Goal: Communication & Community: Participate in discussion

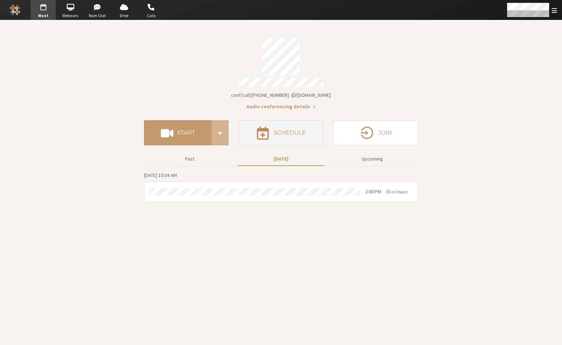
click at [296, 138] on button "Schedule" at bounding box center [280, 132] width 84 height 25
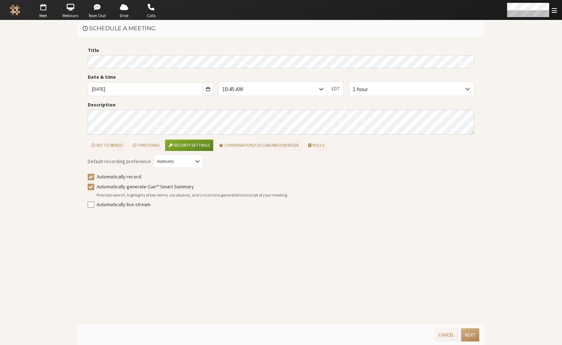
click at [81, 61] on div "Title Date & time Tue, Sep 9, 2025 10:45 AM EDT 1 hour Description Set to repea…" at bounding box center [281, 181] width 406 height 288
click at [284, 90] on div "10:45 AM" at bounding box center [273, 89] width 109 height 14
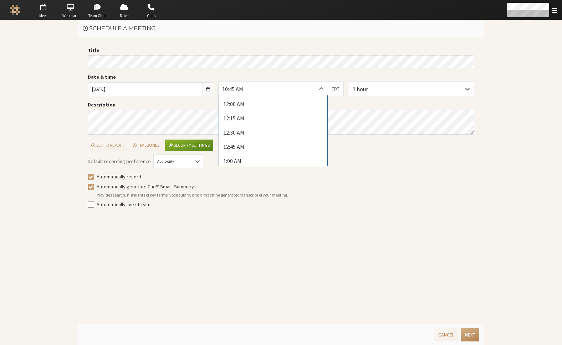
scroll to position [563, 0]
click at [264, 154] on div "10:45 AM" at bounding box center [273, 154] width 108 height 14
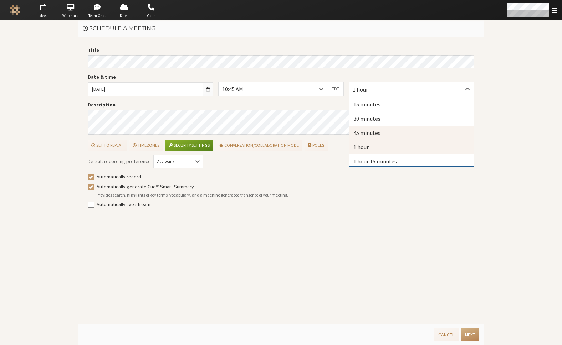
click at [371, 133] on div "45 minutes" at bounding box center [411, 133] width 125 height 14
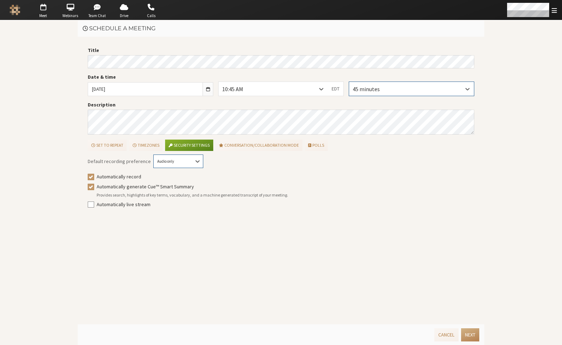
click at [179, 160] on div "Audio only" at bounding box center [178, 162] width 49 height 6
click at [176, 188] on div "Audio & video" at bounding box center [178, 187] width 49 height 12
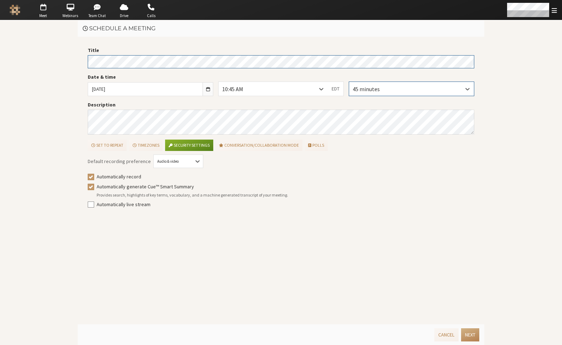
click at [81, 61] on div "Title Date & time Tue, Sep 9, 2025 10:45 AM EDT 45 minutes Description Set to r…" at bounding box center [281, 181] width 406 height 288
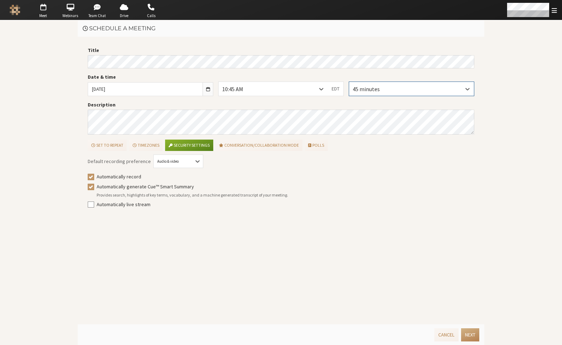
click at [258, 273] on div "Title Date & time Tue, Sep 9, 2025 10:45 AM EDT 45 minutes Description Set to r…" at bounding box center [281, 181] width 406 height 288
click at [472, 333] on button "Next" at bounding box center [470, 335] width 18 height 13
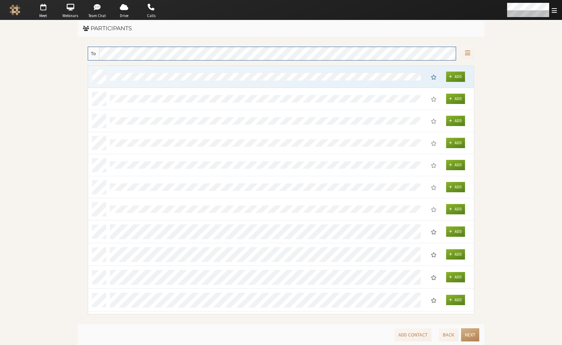
scroll to position [243, 380]
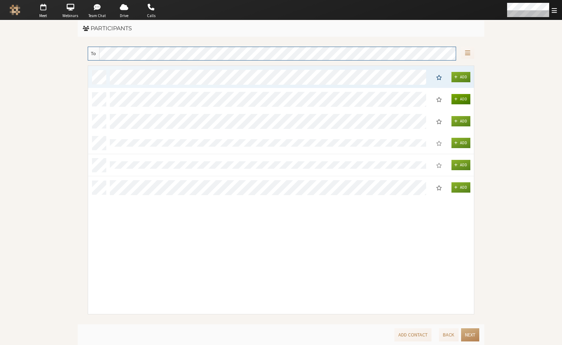
click at [460, 99] on span "Add" at bounding box center [463, 99] width 7 height 5
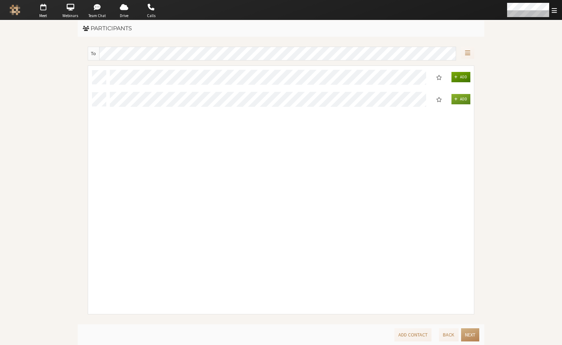
click at [458, 72] on button "Add" at bounding box center [460, 77] width 19 height 10
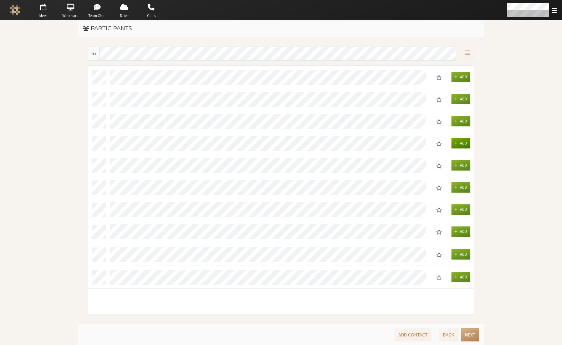
click at [463, 142] on span "Add" at bounding box center [463, 143] width 7 height 5
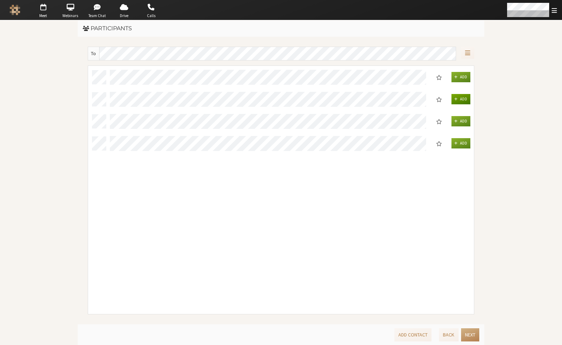
click at [454, 98] on button "Add" at bounding box center [460, 99] width 19 height 10
click at [457, 78] on span "grid" at bounding box center [455, 77] width 3 height 4
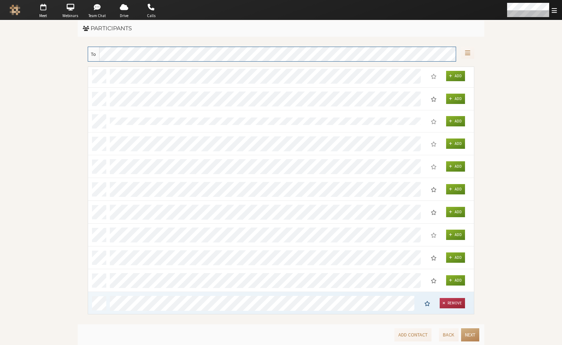
scroll to position [0, 0]
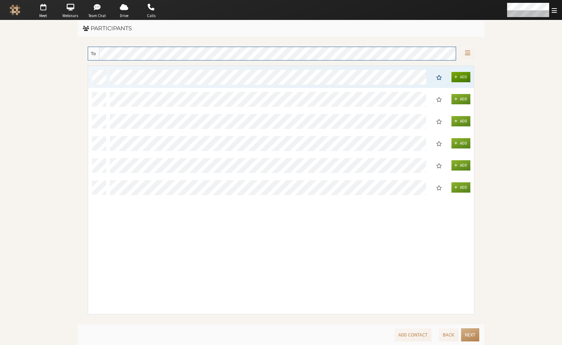
click at [461, 76] on span "Add" at bounding box center [463, 77] width 7 height 5
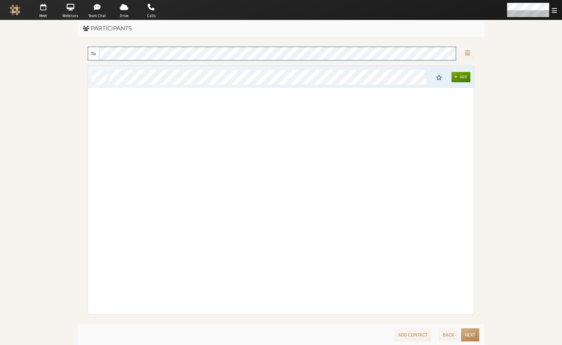
click at [457, 79] on span "grid" at bounding box center [455, 77] width 3 height 4
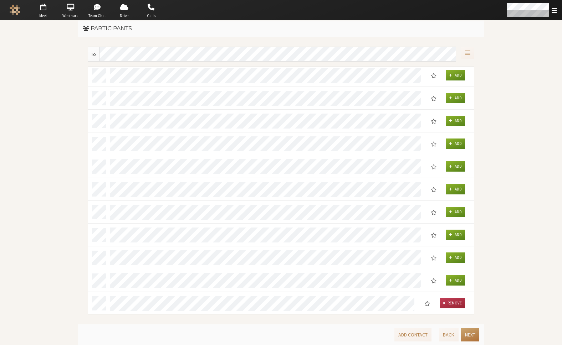
click at [473, 334] on button "Next" at bounding box center [470, 335] width 18 height 13
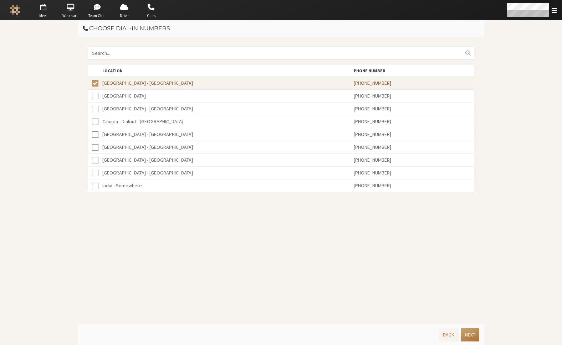
click at [473, 335] on button "Next" at bounding box center [470, 335] width 18 height 13
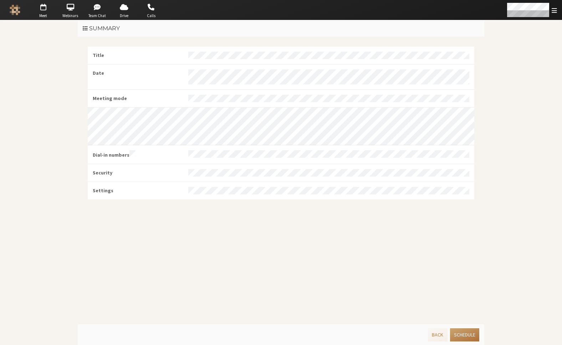
click at [463, 334] on button "Schedule" at bounding box center [464, 335] width 29 height 13
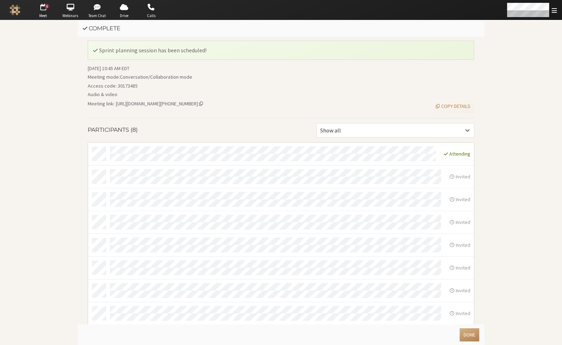
scroll to position [6, 0]
click at [473, 337] on button "Done" at bounding box center [469, 335] width 20 height 13
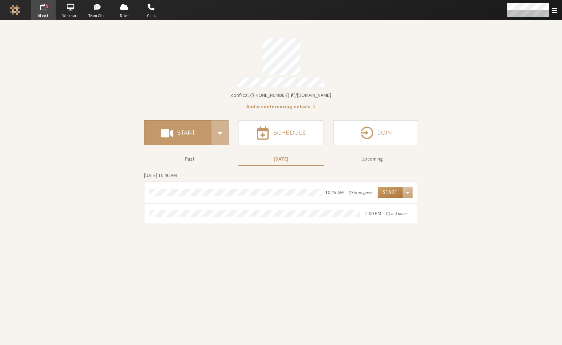
click at [391, 195] on button "Start" at bounding box center [389, 192] width 25 height 11
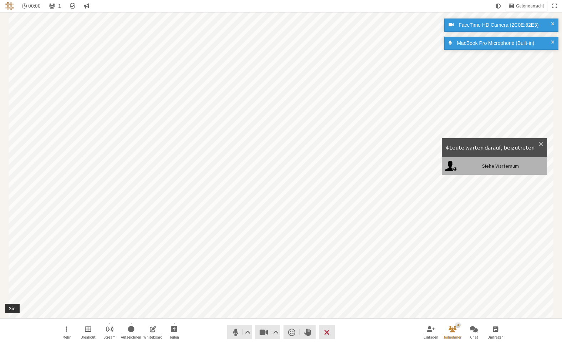
click at [495, 148] on div "4 Leute warten darauf, beizutreten" at bounding box center [489, 147] width 89 height 9
click at [500, 169] on div "Siehe Warteraum" at bounding box center [495, 166] width 106 height 18
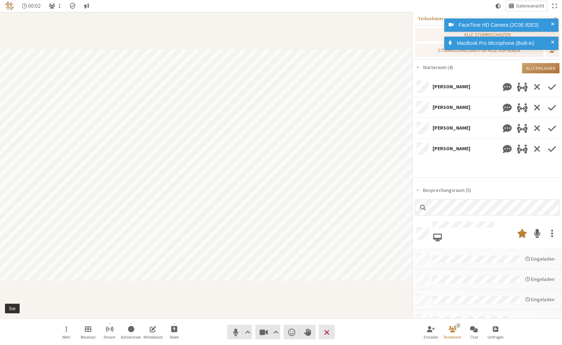
click at [543, 67] on button "Alle einlassen" at bounding box center [540, 68] width 37 height 10
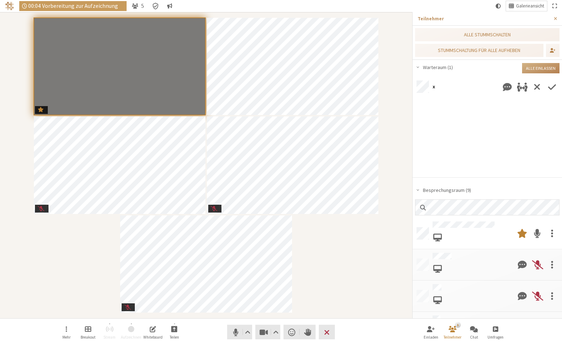
click at [553, 86] on span "Einlass erlauben" at bounding box center [552, 87] width 8 height 13
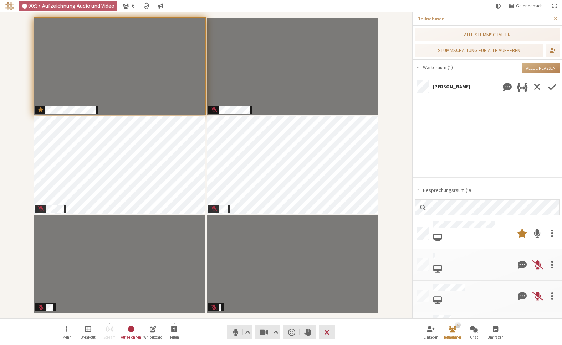
click at [550, 88] on span "Einlass erlauben" at bounding box center [552, 87] width 8 height 13
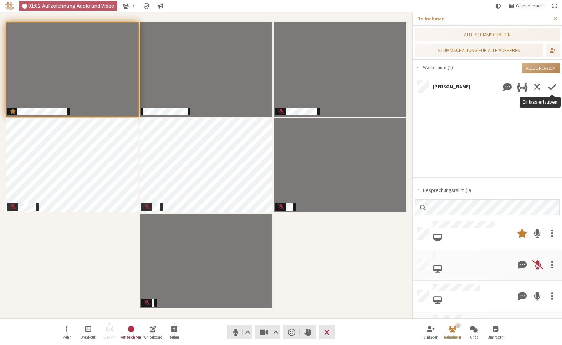
click at [554, 88] on span "Einlass erlauben" at bounding box center [552, 87] width 8 height 13
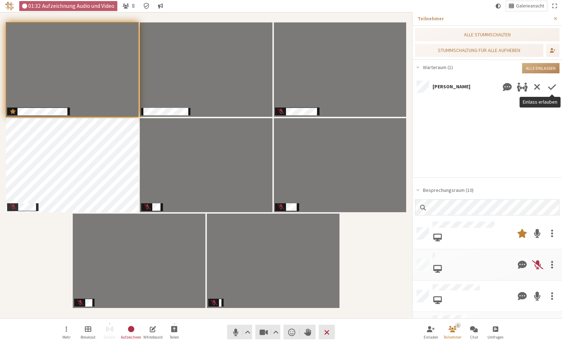
click at [551, 86] on span "Einlass erlauben" at bounding box center [552, 87] width 8 height 13
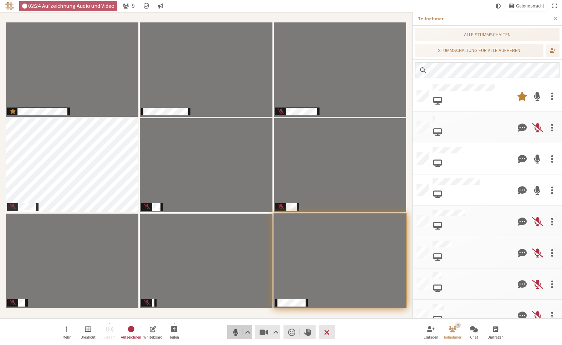
click at [235, 333] on span "Stumm (⌘+Umschalt+A)" at bounding box center [236, 333] width 10 height 10
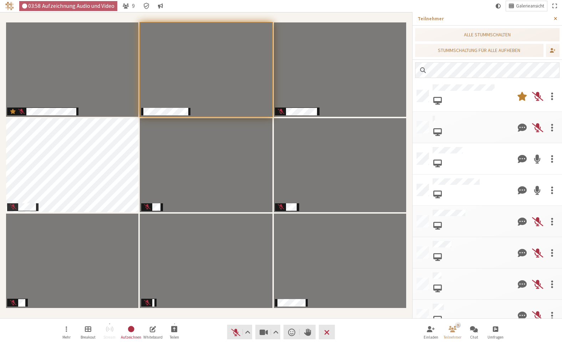
click at [555, 19] on span "Seitenleiste schließen" at bounding box center [555, 18] width 3 height 5
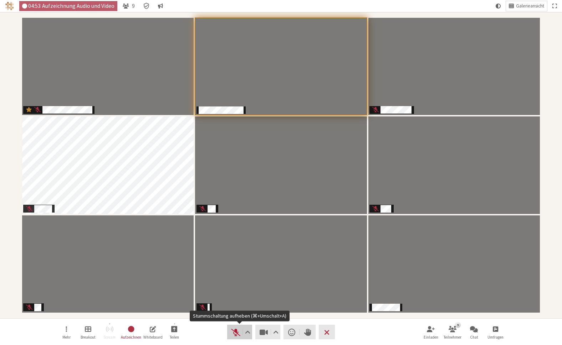
click at [233, 329] on span "Stummschaltung aufheben (⌘+Umschalt+A)" at bounding box center [236, 333] width 10 height 10
click at [233, 329] on span "Stumm (⌘+Umschalt+A)" at bounding box center [236, 333] width 10 height 10
click at [235, 334] on span "Stummschaltung aufheben (⌘+Umschalt+A)" at bounding box center [236, 333] width 10 height 10
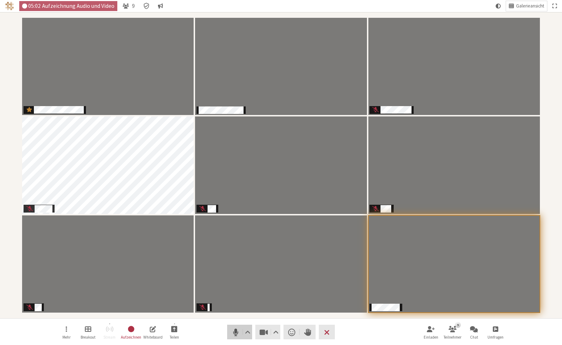
click at [236, 332] on span "Stumm (⌘+Umschalt+A)" at bounding box center [236, 333] width 10 height 10
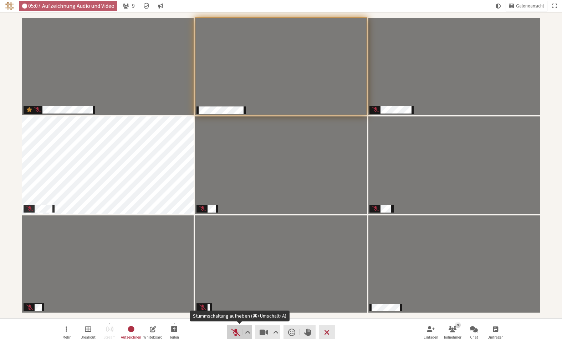
click at [231, 330] on span "Stummschaltung aufheben (⌘+Umschalt+A)" at bounding box center [236, 333] width 10 height 10
click at [232, 332] on span "Stumm (⌘+Umschalt+A)" at bounding box center [236, 333] width 10 height 10
click at [235, 332] on span "Stummschaltung aufheben (⌘+Umschalt+A)" at bounding box center [236, 333] width 10 height 10
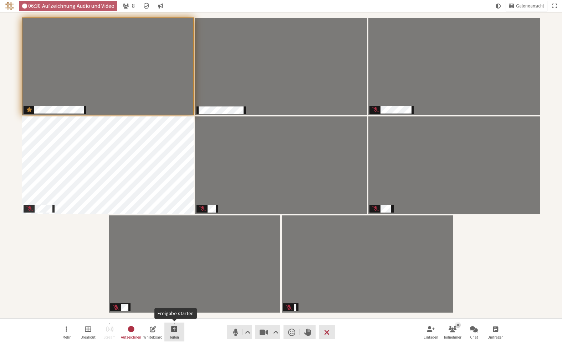
click at [173, 328] on span "Freigabe starten" at bounding box center [174, 329] width 6 height 8
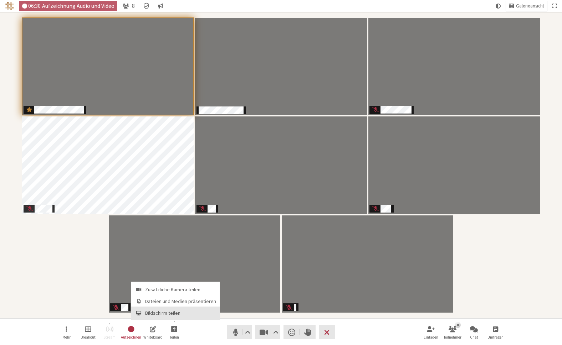
click at [171, 309] on button "Bildschirm teilen" at bounding box center [175, 313] width 88 height 13
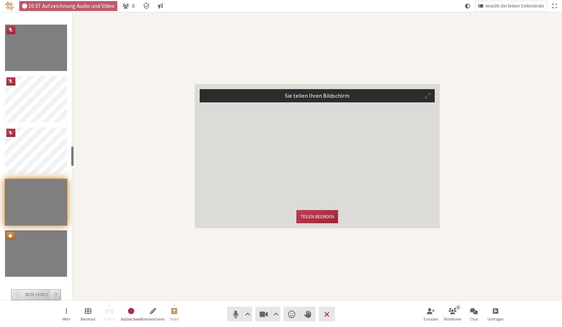
click at [424, 93] on button "Teilnehmer" at bounding box center [427, 95] width 13 height 12
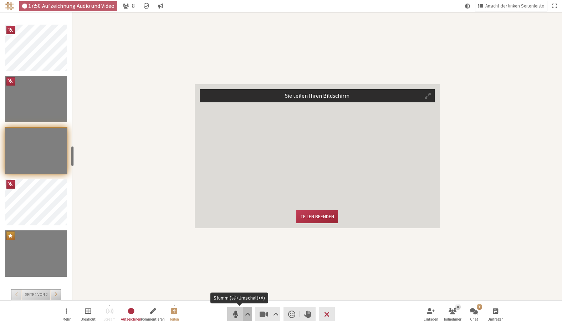
drag, startPoint x: 237, startPoint y: 314, endPoint x: 244, endPoint y: 310, distance: 8.0
click at [237, 314] on span "Stumm (⌘+Umschalt+A)" at bounding box center [236, 314] width 10 height 10
click at [236, 315] on span "Stummschaltung aufheben (⌘+Umschalt+A)" at bounding box center [236, 314] width 10 height 10
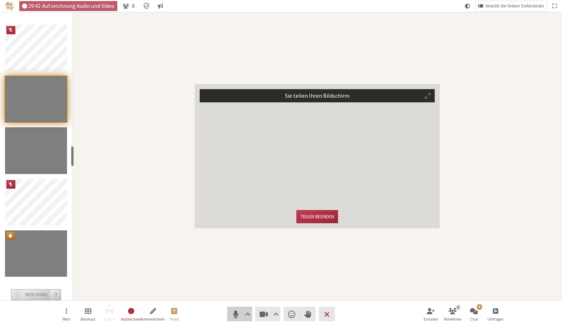
click at [235, 313] on span "Stumm (⌘+Umschalt+A)" at bounding box center [236, 314] width 10 height 10
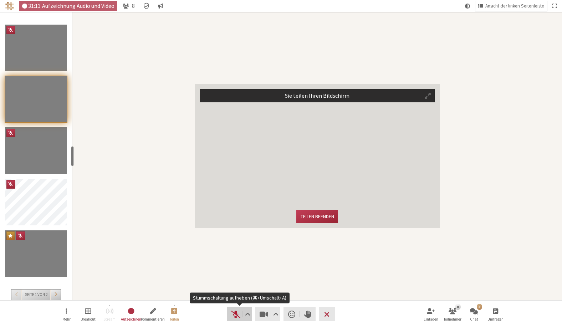
click at [231, 315] on span "Stummschaltung aufheben (⌘+Umschalt+A)" at bounding box center [236, 314] width 10 height 10
click at [232, 317] on span "Stumm (⌘+Umschalt+A)" at bounding box center [236, 314] width 10 height 10
click at [234, 315] on span "Stummschaltung aufheben (⌘+Umschalt+A)" at bounding box center [236, 314] width 10 height 10
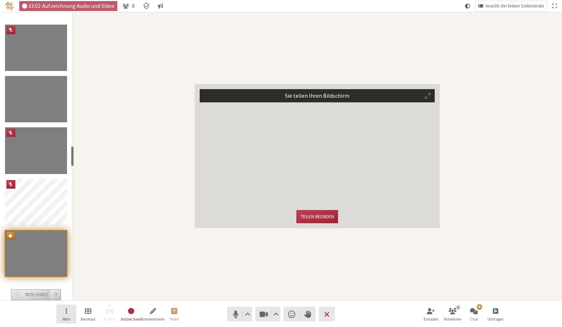
click at [70, 312] on button "Mehr" at bounding box center [66, 313] width 20 height 19
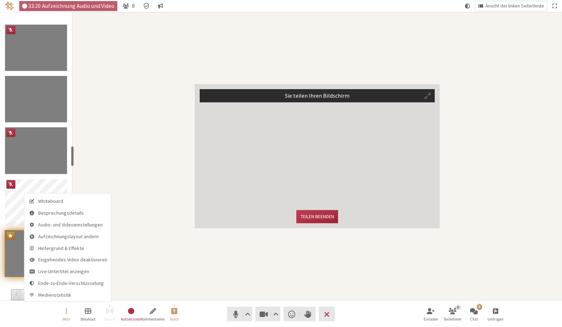
click at [139, 265] on div "Sie teilen Ihren Bildschirm Teilen beenden" at bounding box center [316, 156] width 489 height 288
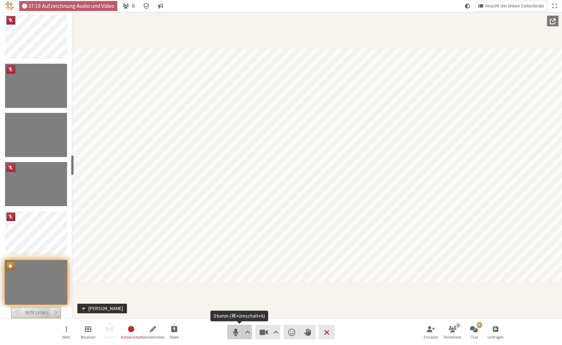
click at [232, 332] on span "Stumm (⌘+Umschalt+A)" at bounding box center [236, 333] width 10 height 10
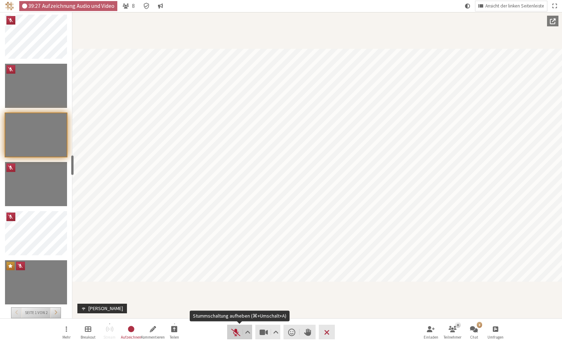
click at [237, 332] on span "Stummschaltung aufheben (⌘+Umschalt+A)" at bounding box center [236, 333] width 10 height 10
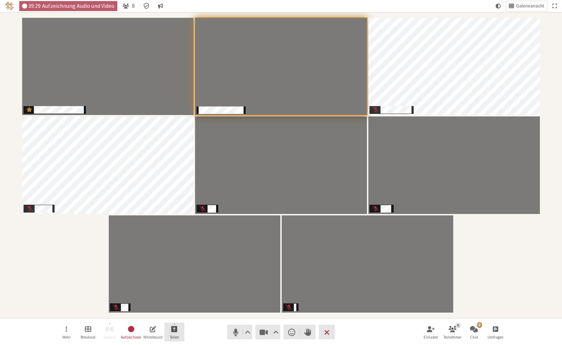
click at [176, 330] on span "Freigabe starten" at bounding box center [174, 329] width 6 height 8
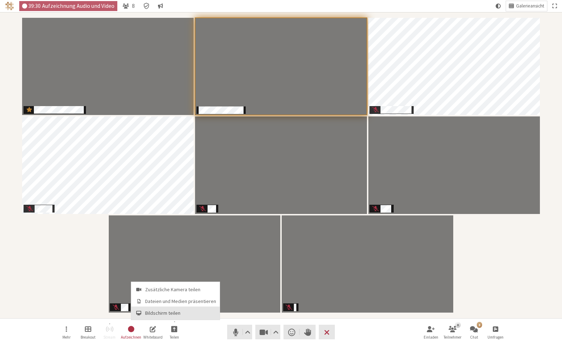
click at [181, 314] on span "Bildschirm teilen" at bounding box center [180, 313] width 71 height 5
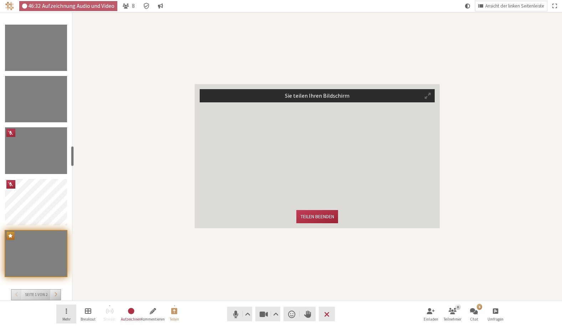
click at [72, 312] on button "Mehr" at bounding box center [66, 313] width 20 height 19
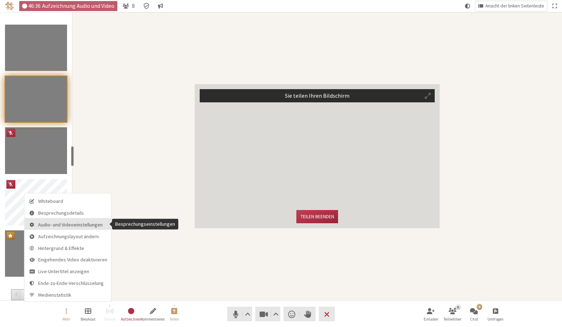
click at [64, 225] on span "Audio- und Videoeinstellungen" at bounding box center [72, 224] width 69 height 5
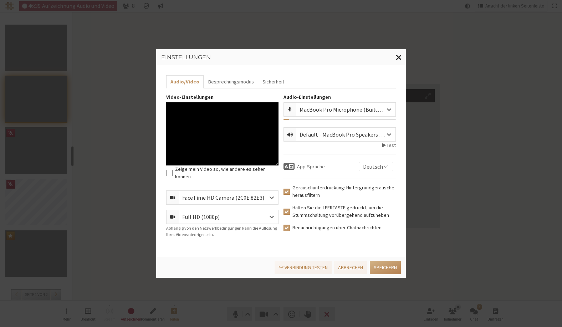
click at [401, 54] on button "Fenster schließen" at bounding box center [399, 57] width 14 height 16
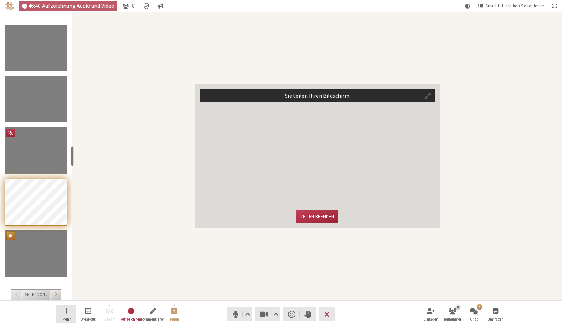
click at [69, 315] on button "Mehr" at bounding box center [66, 313] width 20 height 19
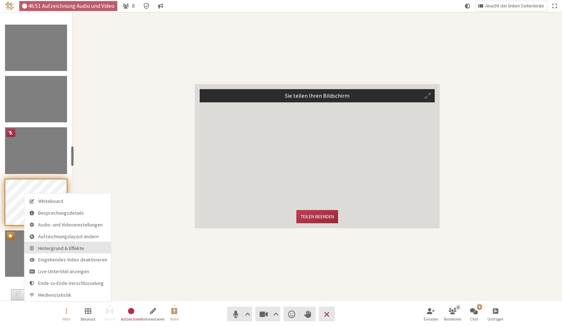
click at [73, 249] on span "Hintergrund & Effekte" at bounding box center [72, 247] width 69 height 5
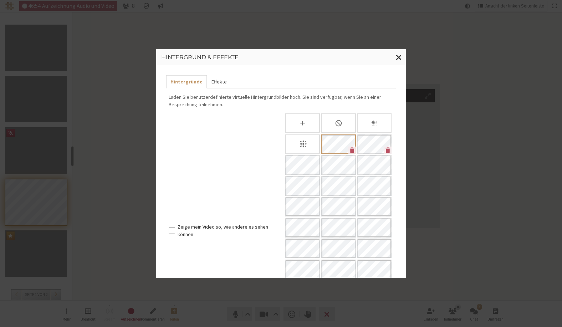
click at [224, 83] on button "Effekte" at bounding box center [219, 81] width 24 height 13
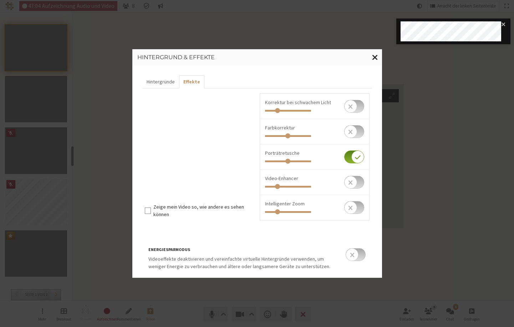
click at [377, 56] on span "Fenster schließen" at bounding box center [375, 56] width 6 height 9
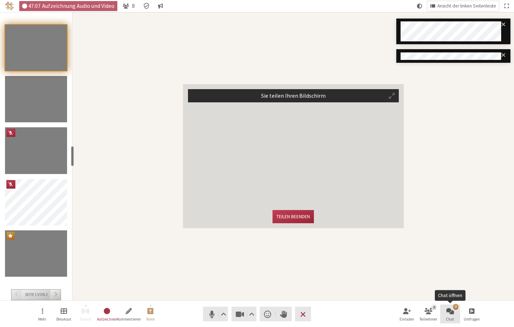
click at [453, 315] on button "7 Chat" at bounding box center [450, 313] width 20 height 19
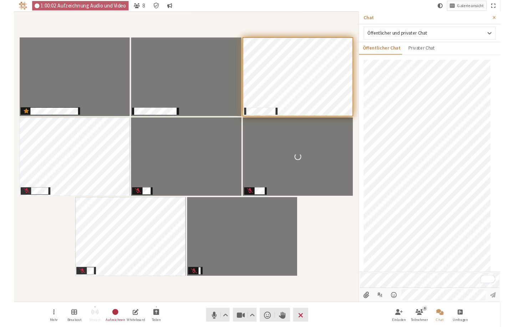
scroll to position [111, 0]
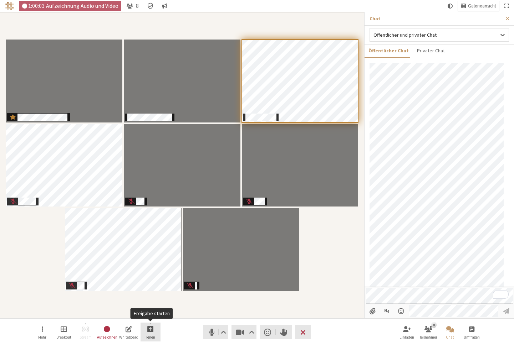
click at [153, 335] on span "Teilen" at bounding box center [150, 337] width 9 height 4
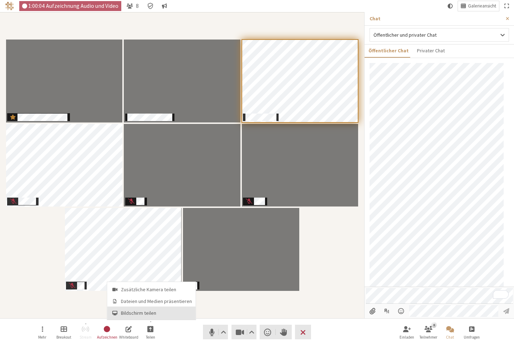
click at [150, 309] on button "Bildschirm teilen" at bounding box center [151, 313] width 88 height 13
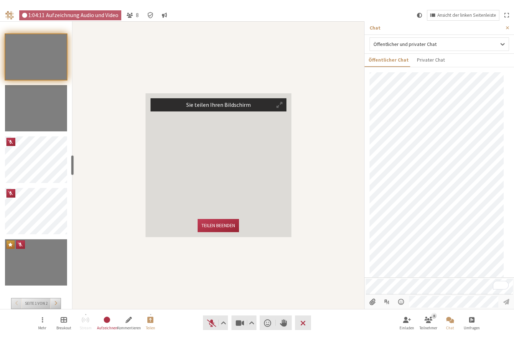
scroll to position [226, 0]
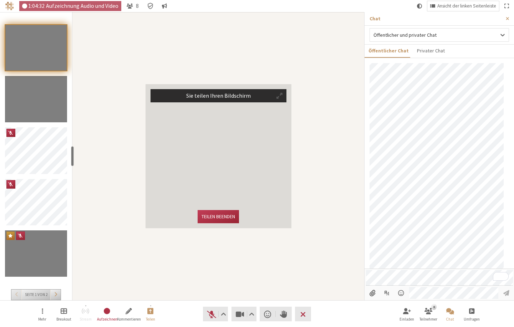
click at [278, 95] on span "Teilnehmer" at bounding box center [279, 95] width 6 height 7
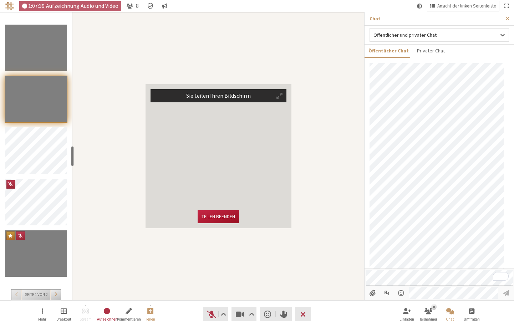
click at [224, 217] on button "Teilen beenden" at bounding box center [217, 216] width 41 height 13
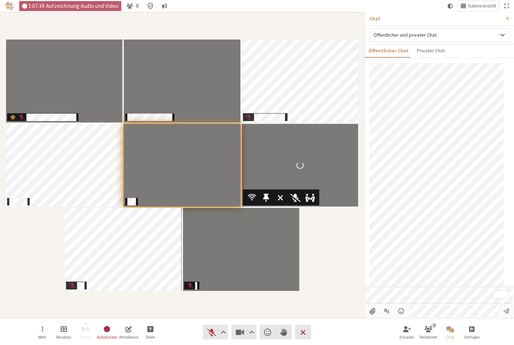
scroll to position [234, 0]
click at [508, 17] on span "Seitenleiste schließen" at bounding box center [506, 18] width 3 height 5
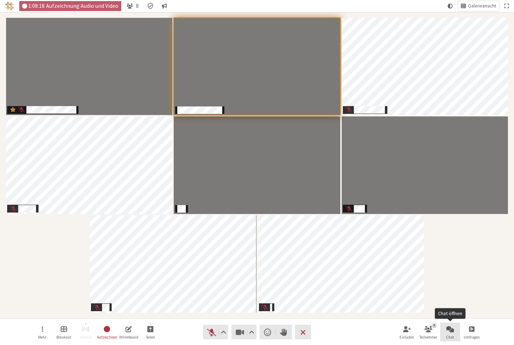
click at [449, 334] on button "Chat" at bounding box center [450, 332] width 20 height 19
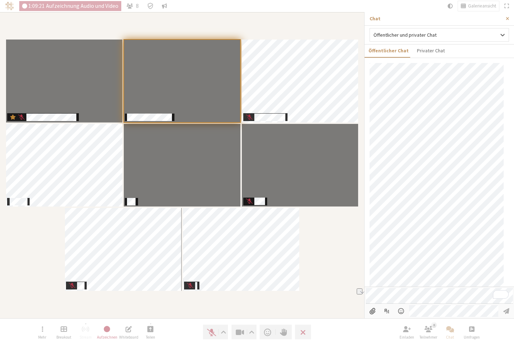
scroll to position [268, 0]
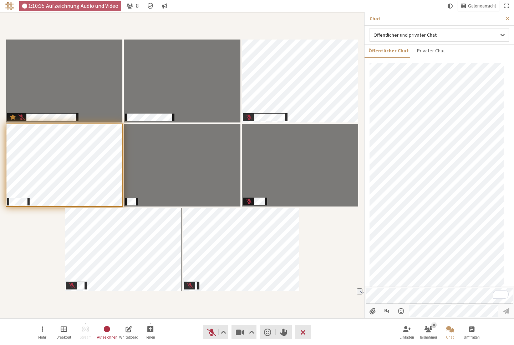
click at [337, 251] on div "Teilnehmer" at bounding box center [182, 165] width 354 height 297
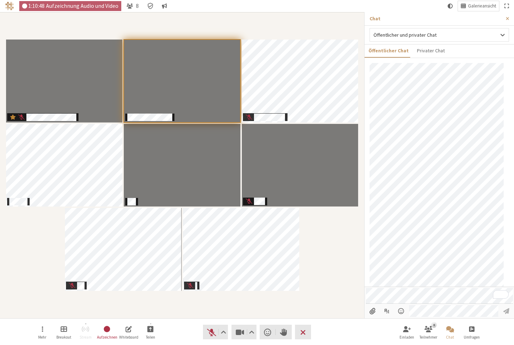
scroll to position [294, 0]
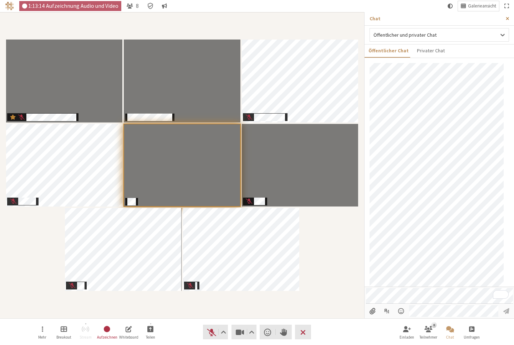
click at [505, 17] on span "Seitenleiste schließen" at bounding box center [506, 18] width 3 height 5
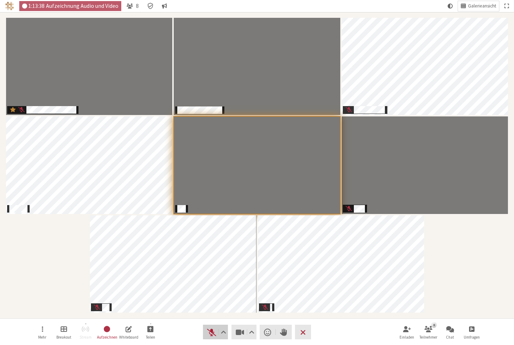
click at [211, 330] on span "Stummschaltung aufheben (⌘+Umschalt+A)" at bounding box center [211, 333] width 10 height 10
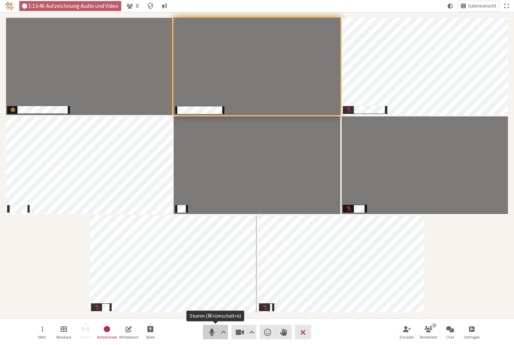
click at [208, 336] on span "Stumm (⌘+Umschalt+A)" at bounding box center [211, 333] width 10 height 10
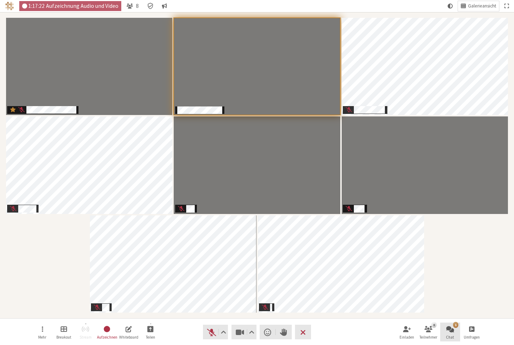
click at [452, 331] on span "Chat öffnen" at bounding box center [450, 329] width 8 height 8
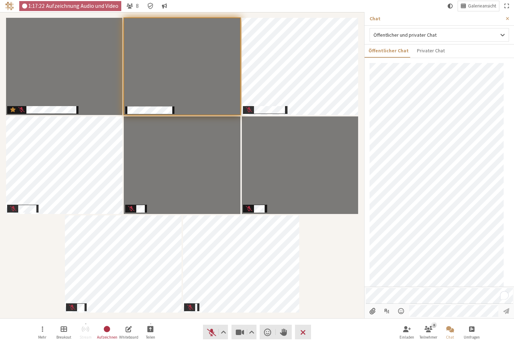
scroll to position [328, 0]
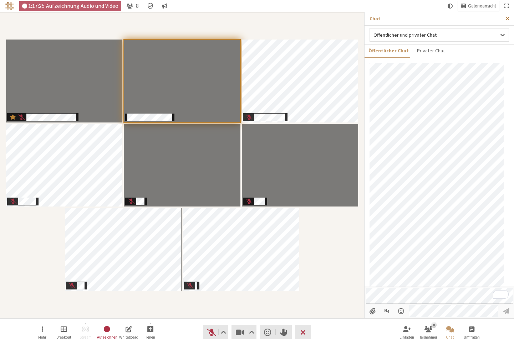
click at [509, 19] on span "Seitenleiste schließen" at bounding box center [506, 18] width 3 height 5
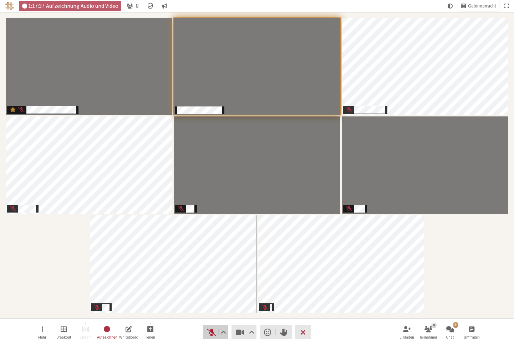
click at [211, 333] on span "Stummschaltung aufheben (⌘+Umschalt+A)" at bounding box center [211, 333] width 10 height 10
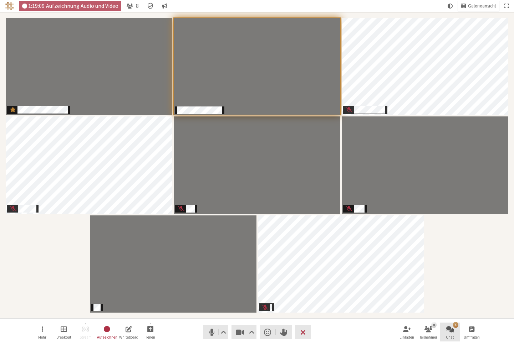
click at [449, 329] on span "Chat öffnen" at bounding box center [450, 329] width 8 height 8
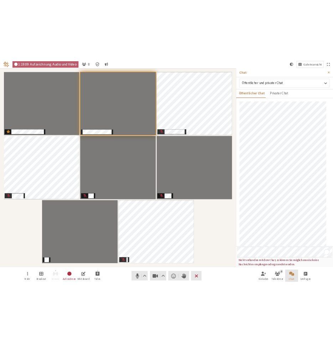
scroll to position [355, 0]
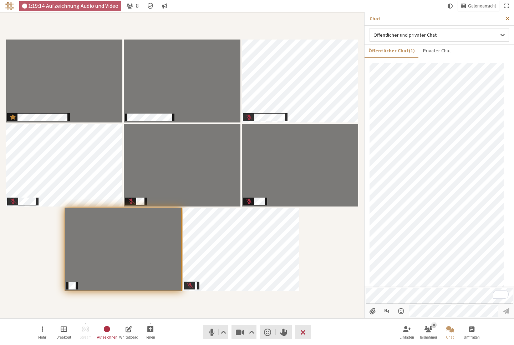
click at [508, 17] on span "Seitenleiste schließen" at bounding box center [506, 18] width 3 height 5
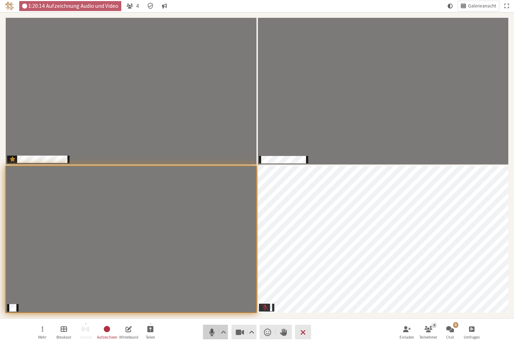
click at [212, 332] on span "Stumm (⌘+Umschalt+A)" at bounding box center [211, 333] width 10 height 10
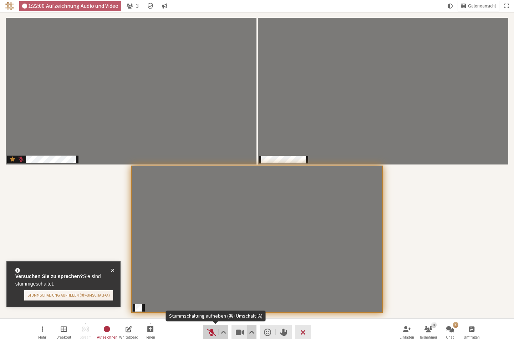
drag, startPoint x: 209, startPoint y: 334, endPoint x: 248, endPoint y: 329, distance: 39.5
click at [209, 334] on span "Stummschaltung aufheben (⌘+Umschalt+A)" at bounding box center [211, 333] width 10 height 10
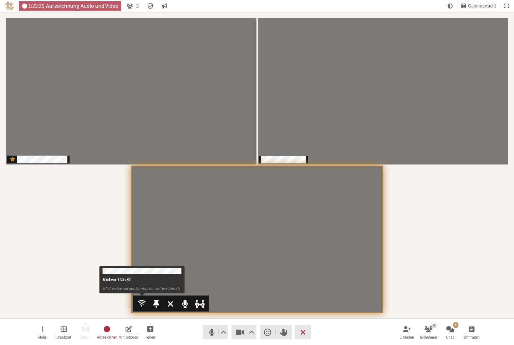
click at [141, 306] on span "Teilnehmer" at bounding box center [142, 303] width 8 height 9
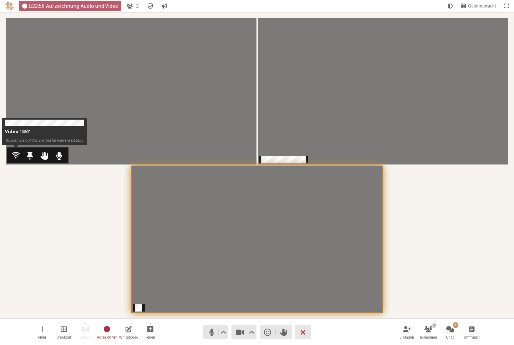
click at [18, 155] on span "Teilnehmer" at bounding box center [16, 155] width 8 height 9
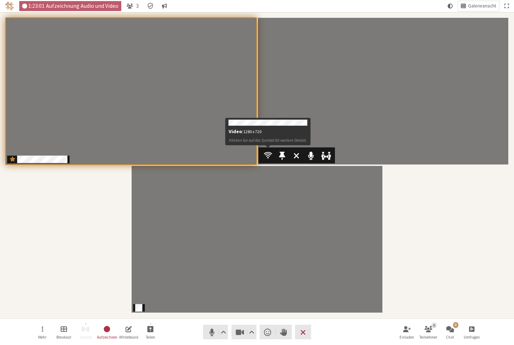
click at [269, 155] on span "Teilnehmer" at bounding box center [268, 155] width 8 height 9
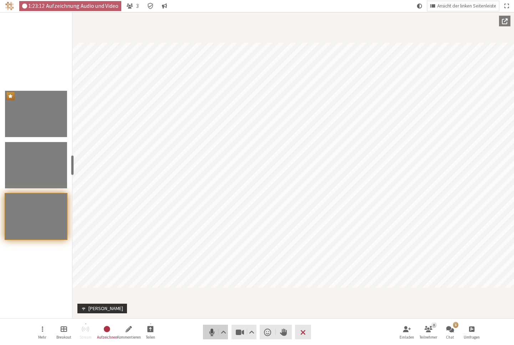
click at [208, 331] on span "Stumm (⌘+Umschalt+A)" at bounding box center [211, 333] width 10 height 10
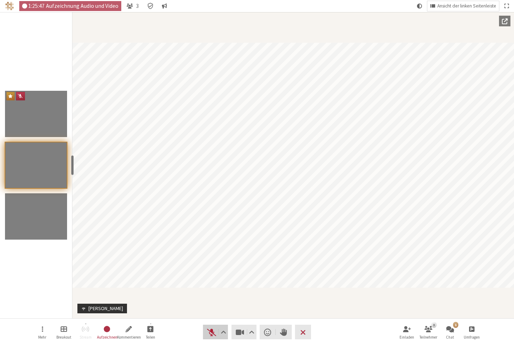
click at [212, 333] on span "Stummschaltung aufheben (⌘+Umschalt+A)" at bounding box center [211, 333] width 10 height 10
click at [213, 332] on span "Stumm (⌘+Umschalt+A)" at bounding box center [211, 333] width 10 height 10
click at [205, 334] on button "Audio" at bounding box center [215, 332] width 25 height 15
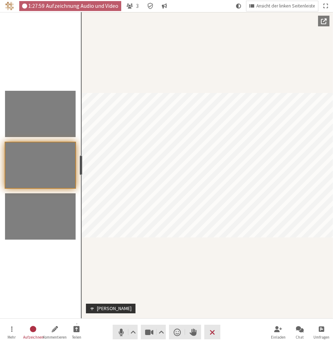
drag, startPoint x: 72, startPoint y: 164, endPoint x: 82, endPoint y: 165, distance: 9.3
click at [82, 165] on div "resize" at bounding box center [80, 165] width 3 height 20
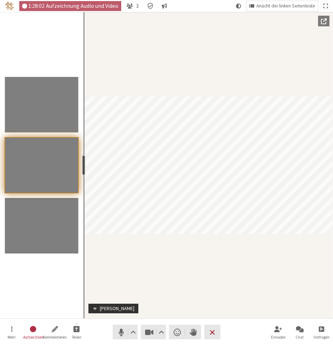
click at [82, 168] on div "resize" at bounding box center [83, 165] width 3 height 20
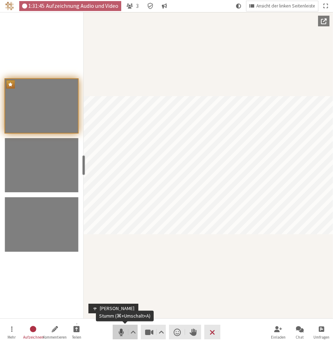
click at [124, 333] on span "Stumm (⌘+Umschalt+A)" at bounding box center [121, 333] width 10 height 10
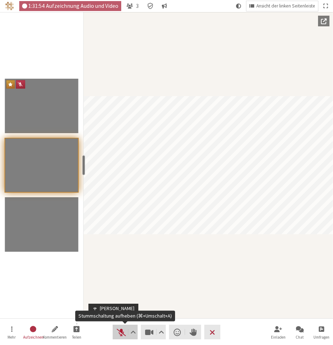
drag, startPoint x: 120, startPoint y: 329, endPoint x: 121, endPoint y: 325, distance: 3.7
click at [120, 329] on span "Stummschaltung aufheben (⌘+Umschalt+A)" at bounding box center [121, 333] width 10 height 10
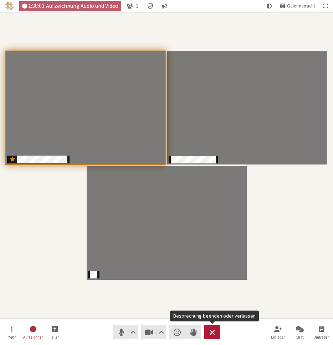
click at [215, 332] on span "Besprechung beenden oder verlassen" at bounding box center [212, 333] width 5 height 10
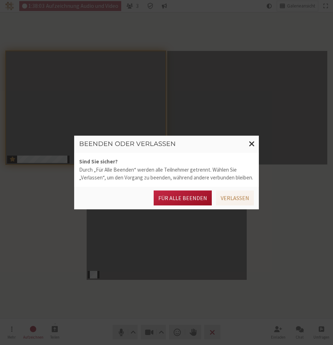
click at [183, 197] on button "Für alle Beenden" at bounding box center [183, 198] width 58 height 15
